Goal: Check status: Check status

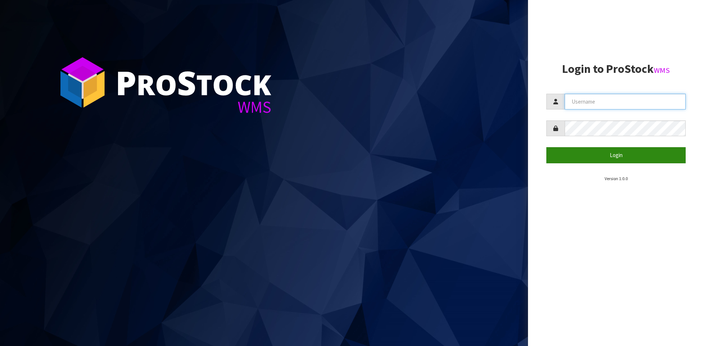
type input "YOURREFORMER"
click at [277, 118] on button "Login" at bounding box center [615, 155] width 139 height 16
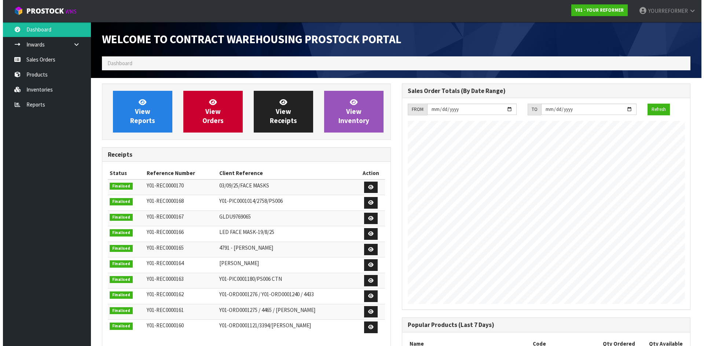
scroll to position [407, 299]
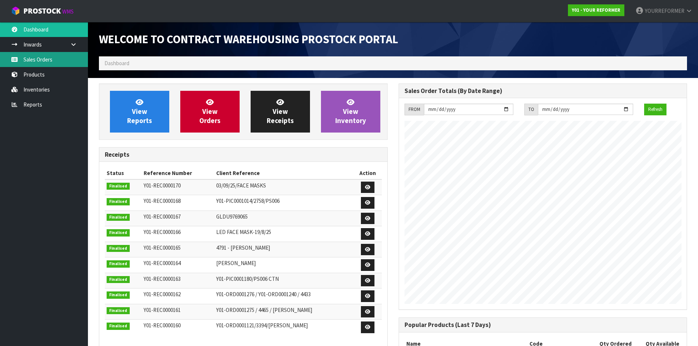
click at [40, 57] on link "Sales Orders" at bounding box center [44, 59] width 88 height 15
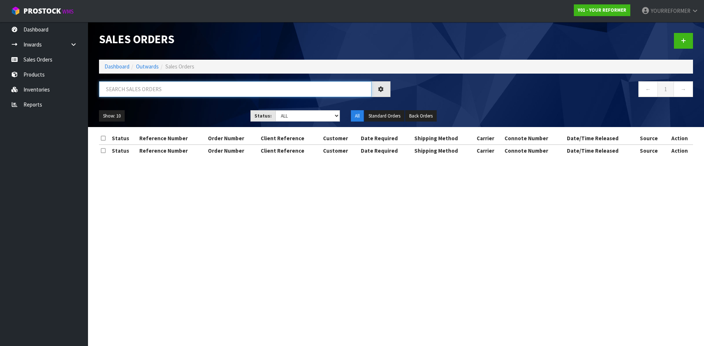
click at [136, 96] on input "text" at bounding box center [235, 89] width 272 height 16
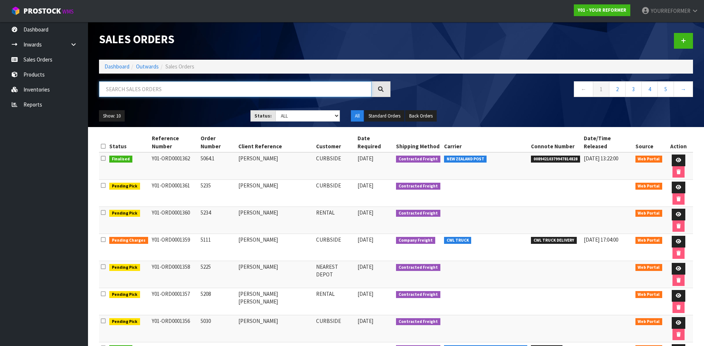
paste input "5030"
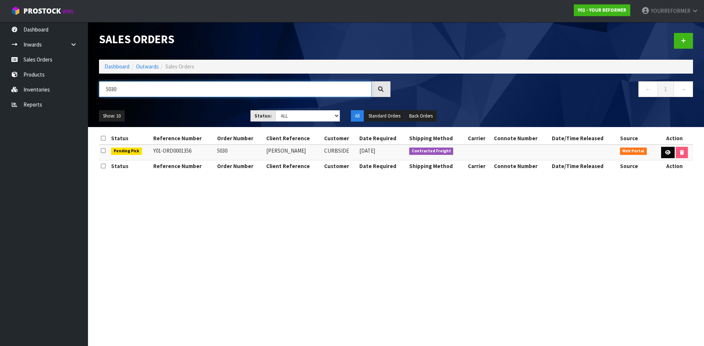
type input "5030"
click at [277, 118] on icon at bounding box center [667, 152] width 5 height 5
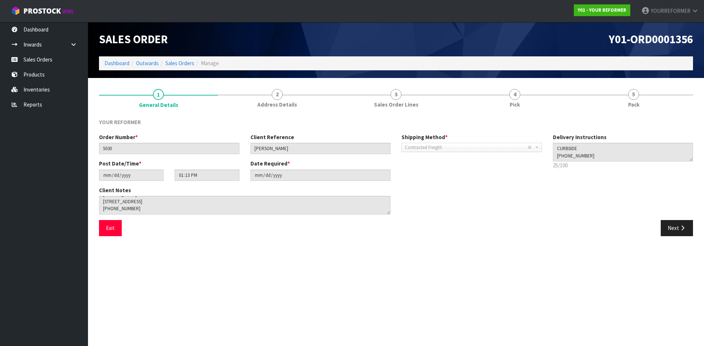
scroll to position [36, 0]
click at [277, 118] on button "Next" at bounding box center [677, 228] width 32 height 16
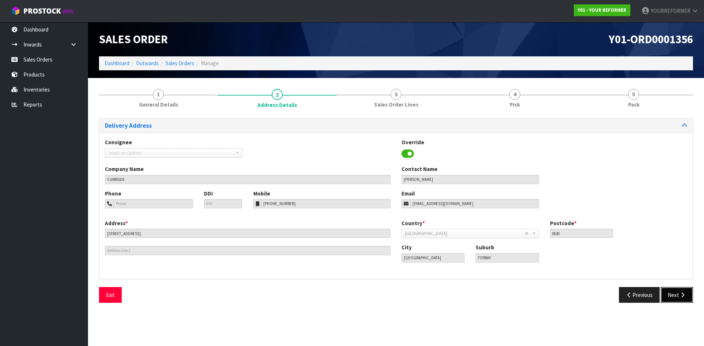
click at [277, 118] on button "Next" at bounding box center [677, 295] width 32 height 16
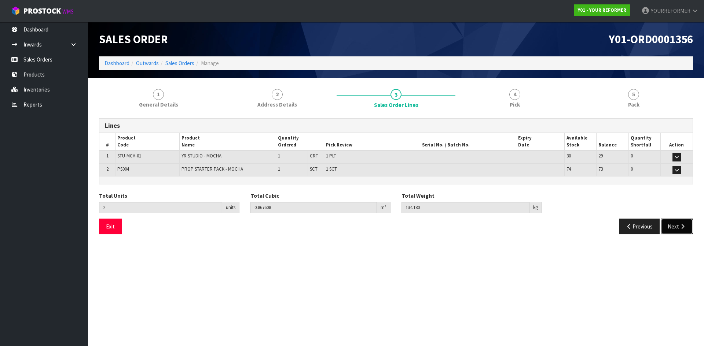
click at [277, 118] on button "Next" at bounding box center [677, 227] width 32 height 16
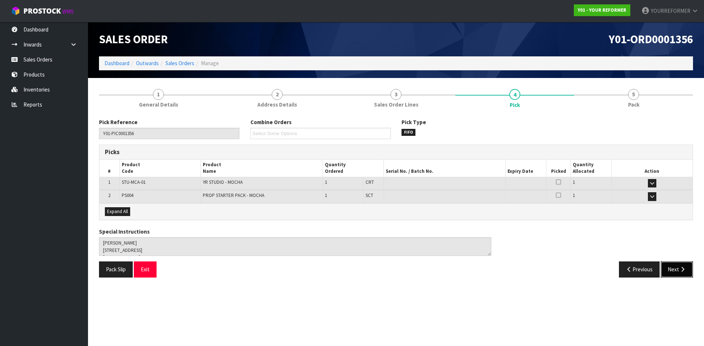
click at [277, 118] on button "Next" at bounding box center [677, 270] width 32 height 16
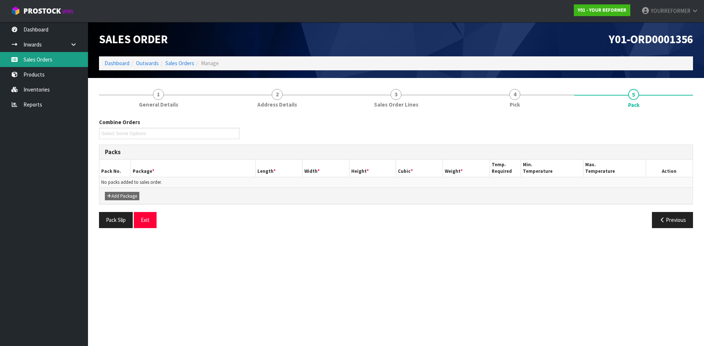
click at [69, 53] on link "Sales Orders" at bounding box center [44, 59] width 88 height 15
